Goal: Answer question/provide support: Answer question/provide support

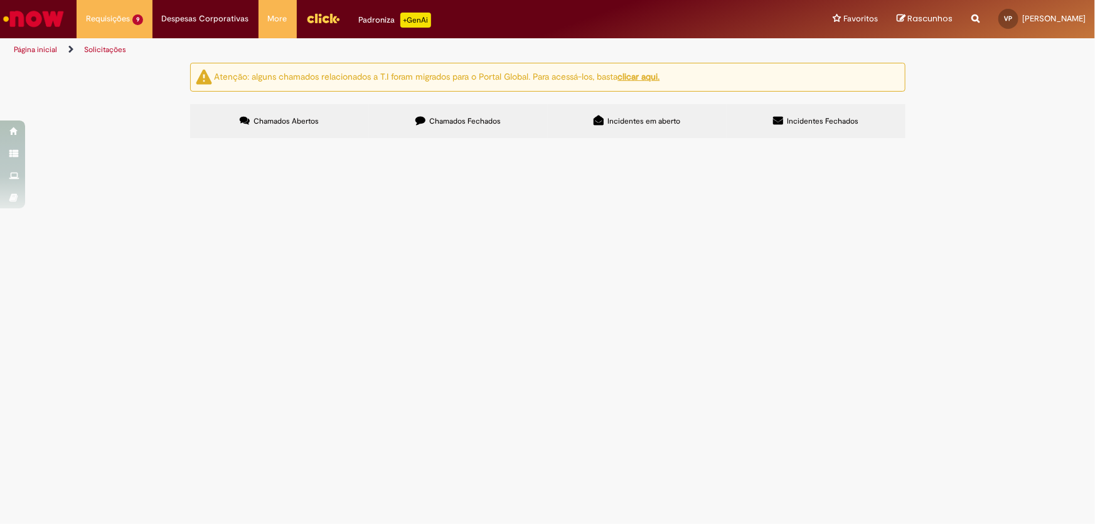
scroll to position [44, 0]
click at [0, 0] on td "Bom dia, time. Estamos com esse caso do cliente que é de [PERSON_NAME], porém e…" at bounding box center [0, 0] width 0 height 0
drag, startPoint x: 532, startPoint y: 178, endPoint x: 558, endPoint y: 180, distance: 26.4
click at [0, 0] on td "Solicito desbloqueio do cliente, CNPJ regularizado - 52424" at bounding box center [0, 0] width 0 height 0
copy span "52424"
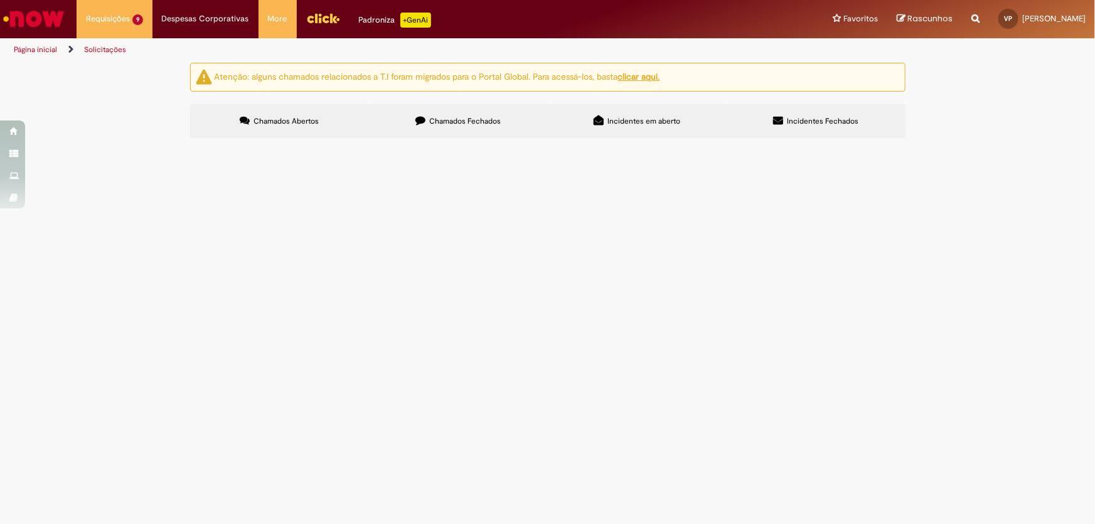
click at [0, 0] on span "Solicito desbloqueio do cliente, CNPJ regularizado - 52424" at bounding box center [0, 0] width 0 height 0
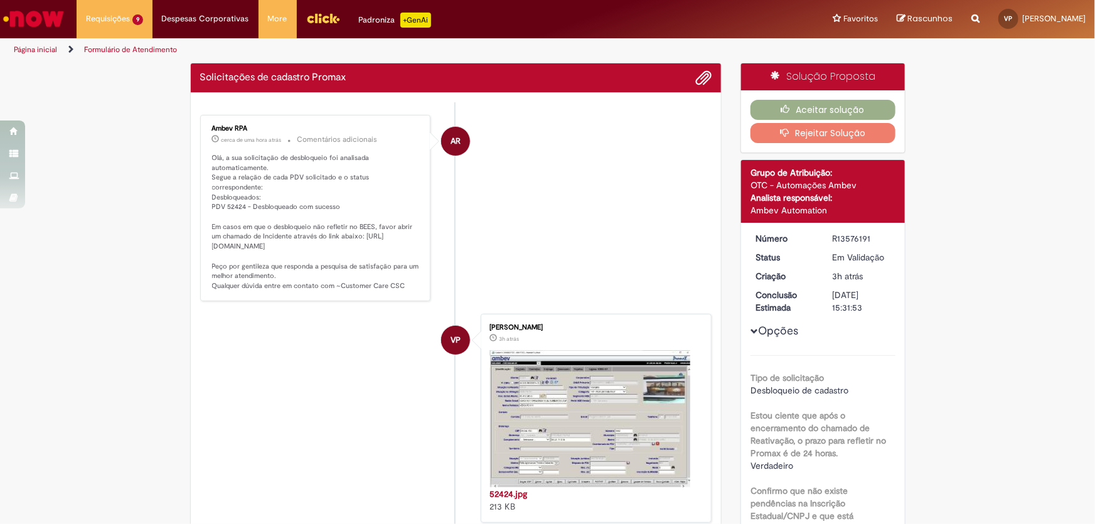
click at [566, 197] on li "AR Ambev RPA cerca de uma hora atrás cerca de uma hora atrás Comentários adicio…" at bounding box center [456, 208] width 512 height 186
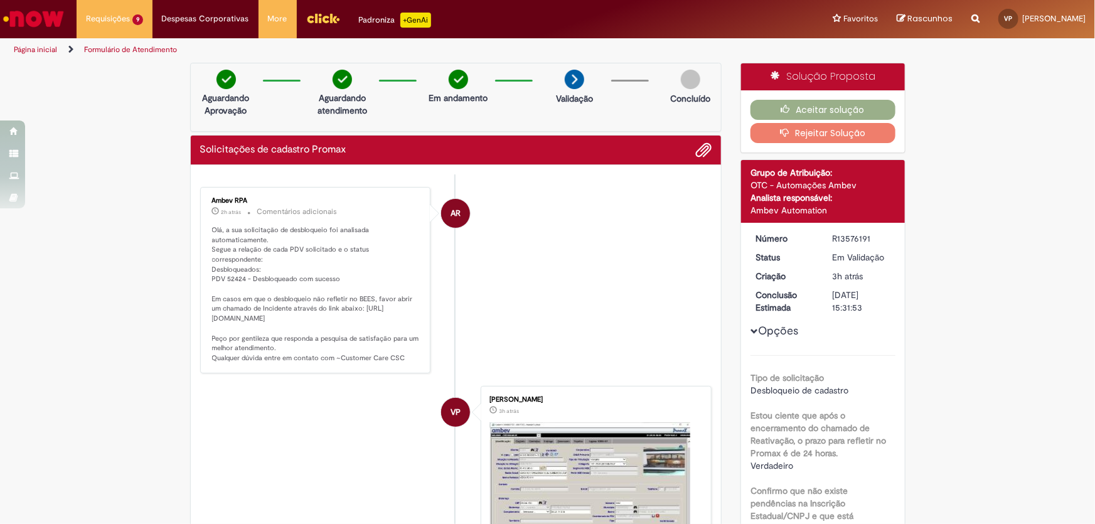
click at [875, 109] on button "Aceitar solução" at bounding box center [823, 110] width 145 height 20
